Goal: Task Accomplishment & Management: Manage account settings

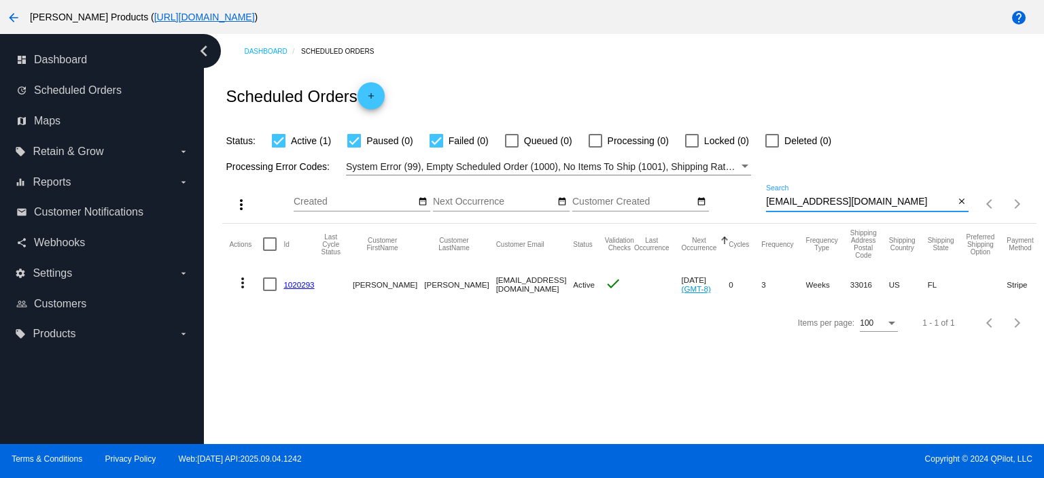
drag, startPoint x: 897, startPoint y: 199, endPoint x: 693, endPoint y: 218, distance: 204.2
click at [693, 218] on div "more_vert Sep Jan Feb Mar [DATE]" at bounding box center [629, 199] width 814 height 48
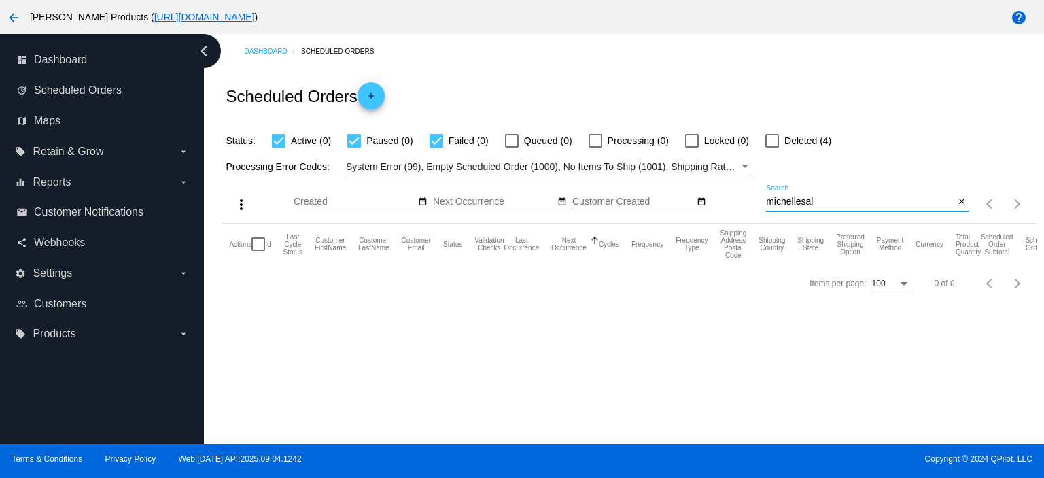
type input "michellesal415"
click at [770, 141] on div at bounding box center [773, 141] width 14 height 14
click at [772, 148] on input "Deleted (4)" at bounding box center [772, 148] width 1 height 1
checkbox input "true"
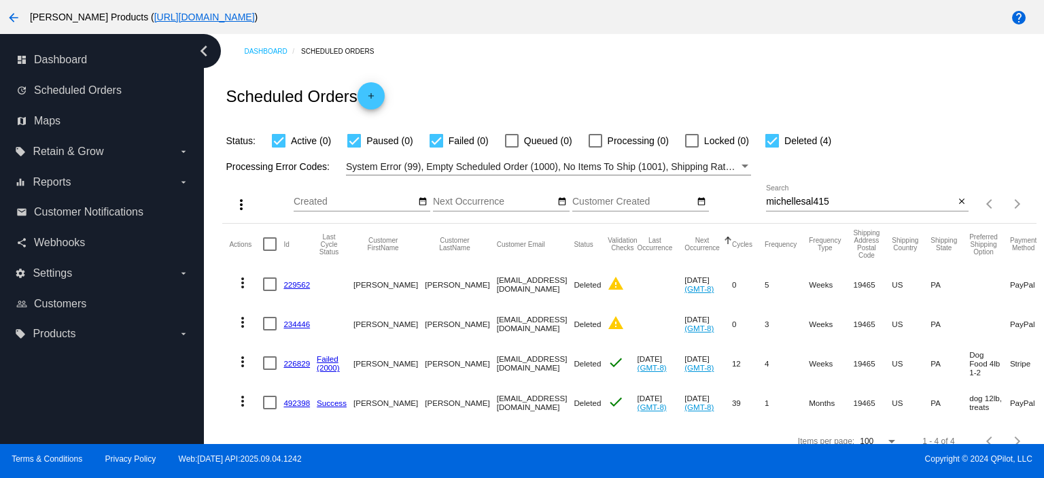
click at [301, 402] on link "492398" at bounding box center [297, 402] width 27 height 9
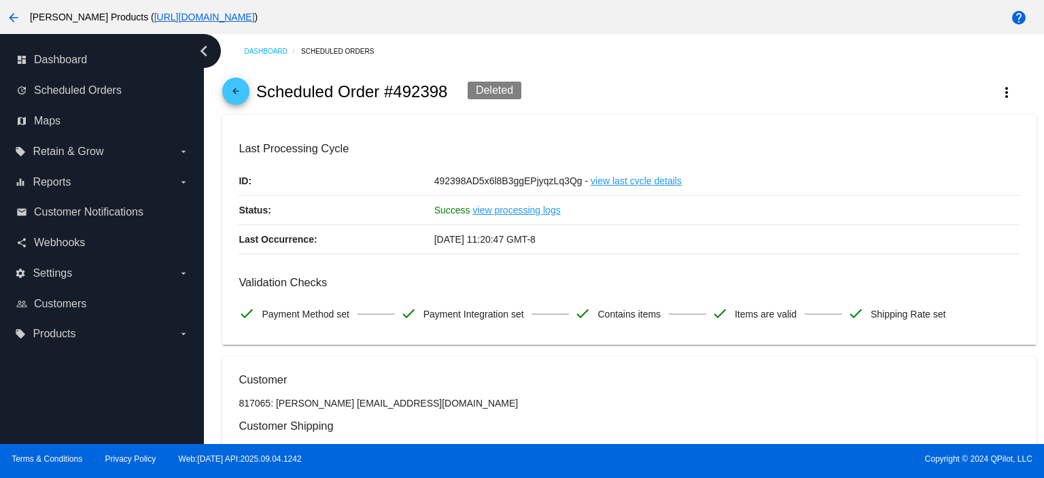
click at [235, 95] on mat-icon "arrow_back" at bounding box center [236, 94] width 16 height 16
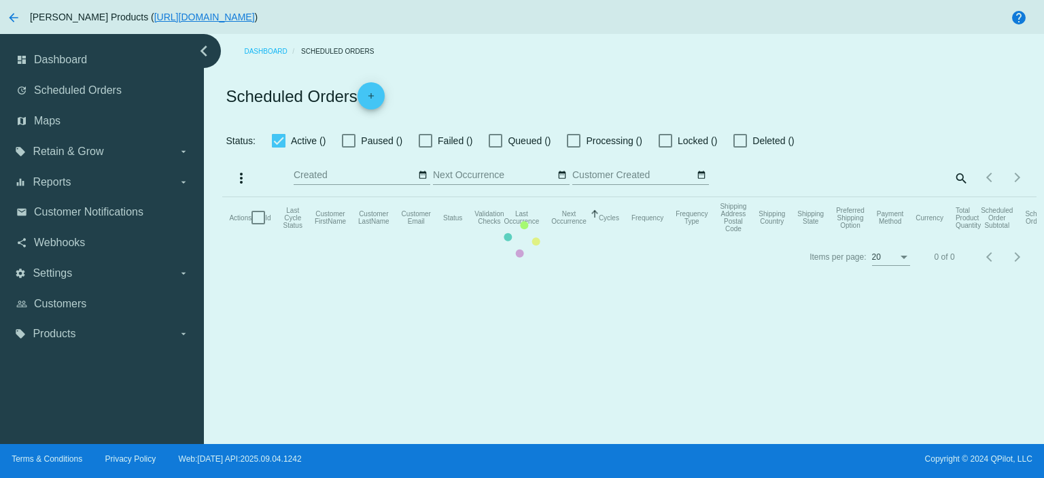
checkbox input "true"
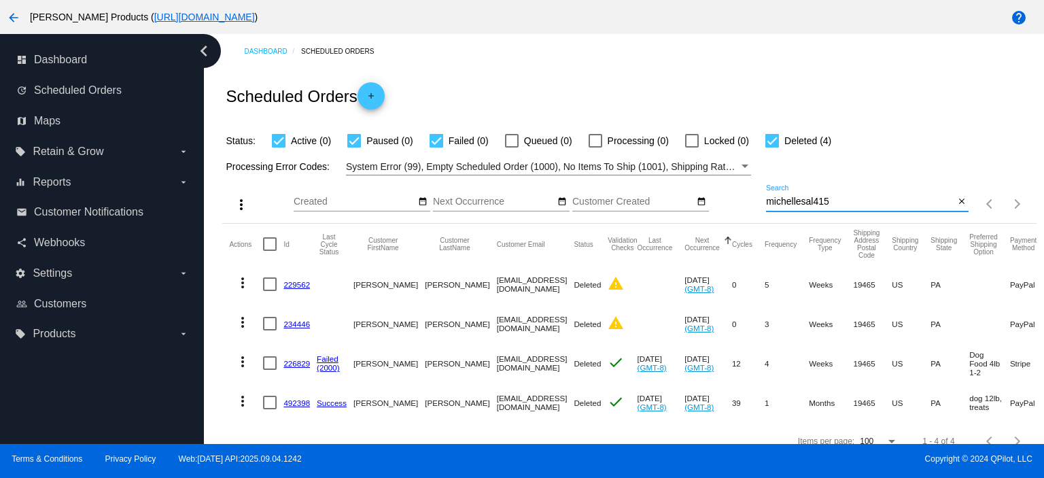
drag, startPoint x: 834, startPoint y: 202, endPoint x: 726, endPoint y: 203, distance: 108.1
click at [726, 203] on div "more_vert Sep Jan Feb Mar [DATE]" at bounding box center [629, 199] width 814 height 48
paste input "[PERSON_NAME][EMAIL_ADDRESS][DOMAIN_NAME]"
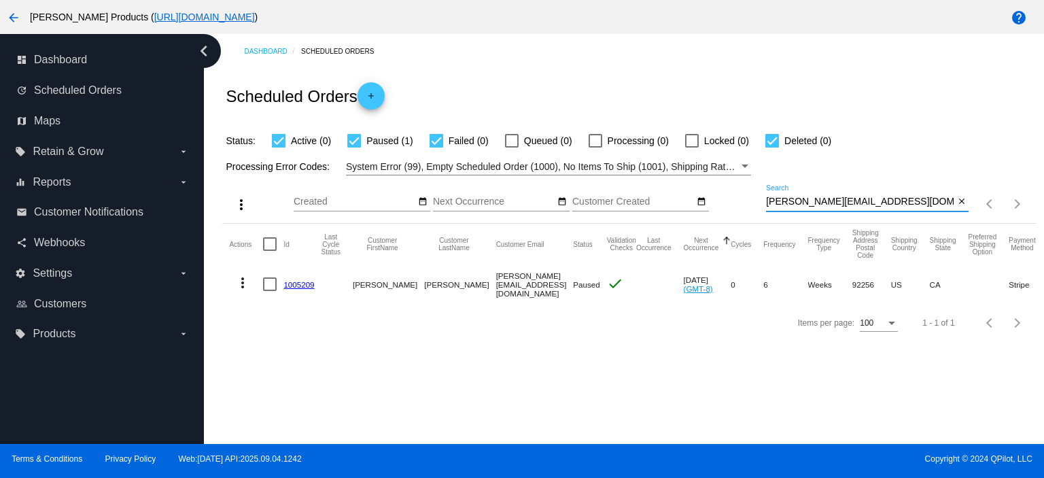
type input "[PERSON_NAME][EMAIL_ADDRESS][DOMAIN_NAME]"
